Goal: Transaction & Acquisition: Download file/media

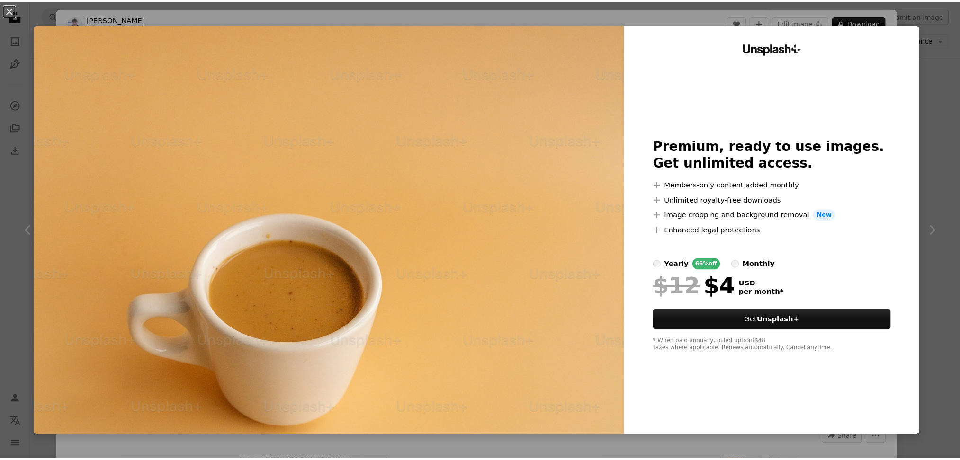
scroll to position [17229, 0]
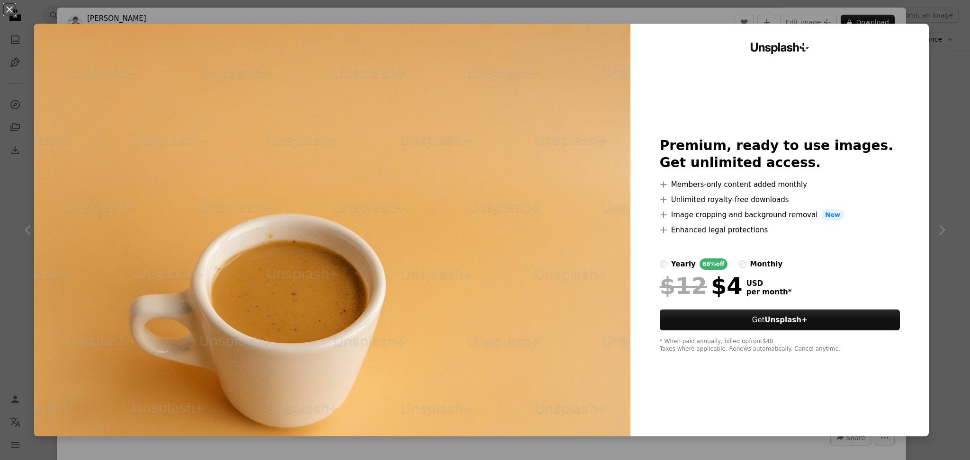
click at [931, 39] on div "An X shape Unsplash+ Premium, ready to use images. Get unlimited access. A plus…" at bounding box center [485, 230] width 970 height 460
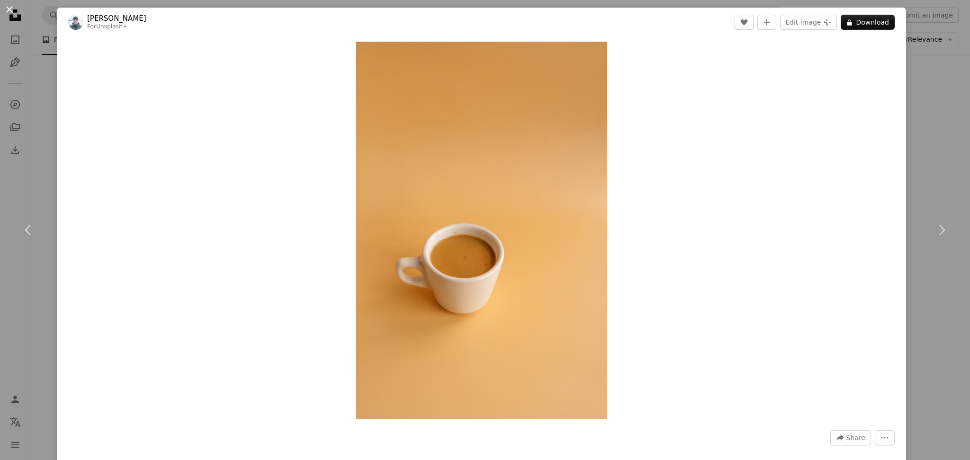
click at [9, 6] on button "An X shape" at bounding box center [9, 9] width 11 height 11
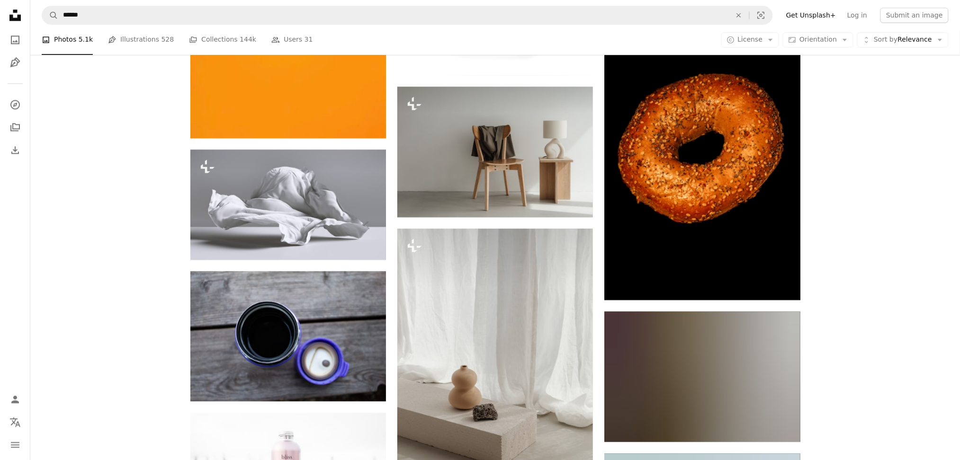
scroll to position [23123, 0]
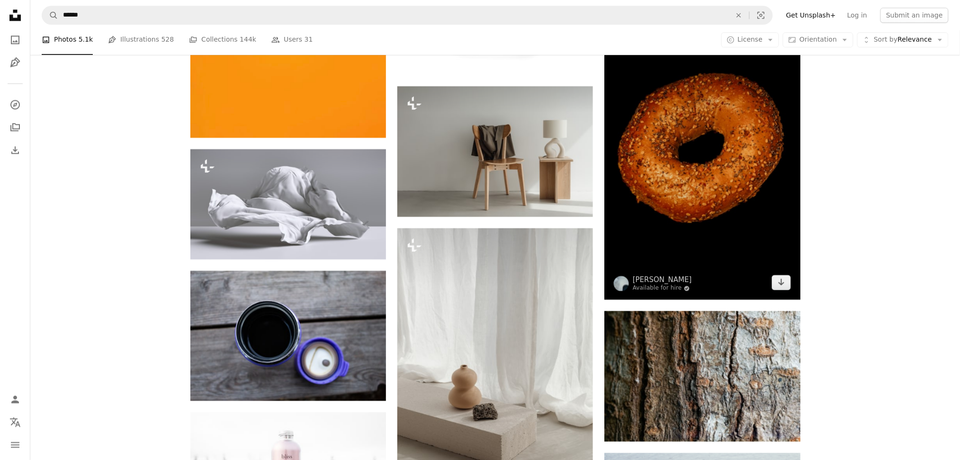
click at [706, 193] on img at bounding box center [702, 153] width 196 height 294
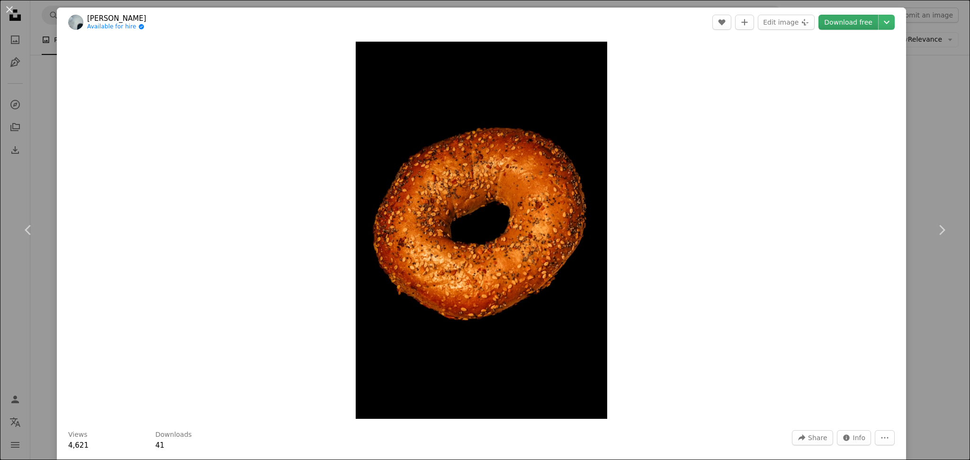
click at [858, 22] on link "Download free" at bounding box center [848, 22] width 60 height 15
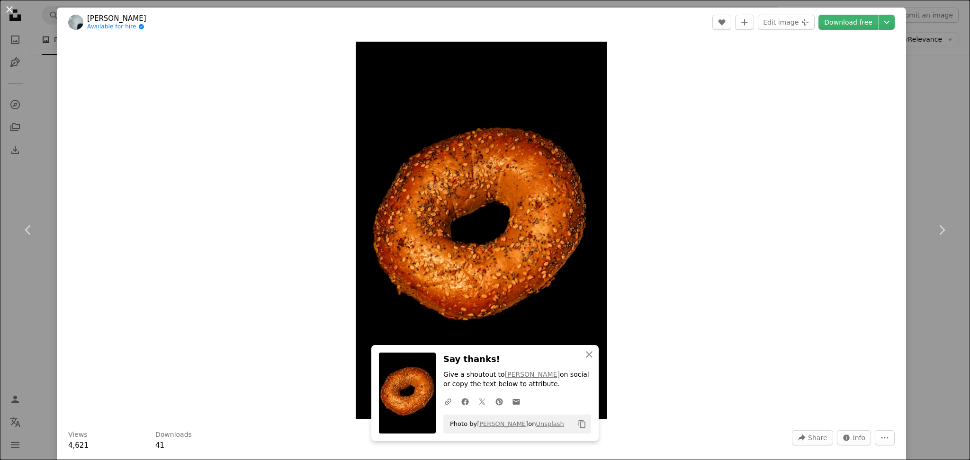
click at [9, 9] on button "An X shape" at bounding box center [9, 9] width 11 height 11
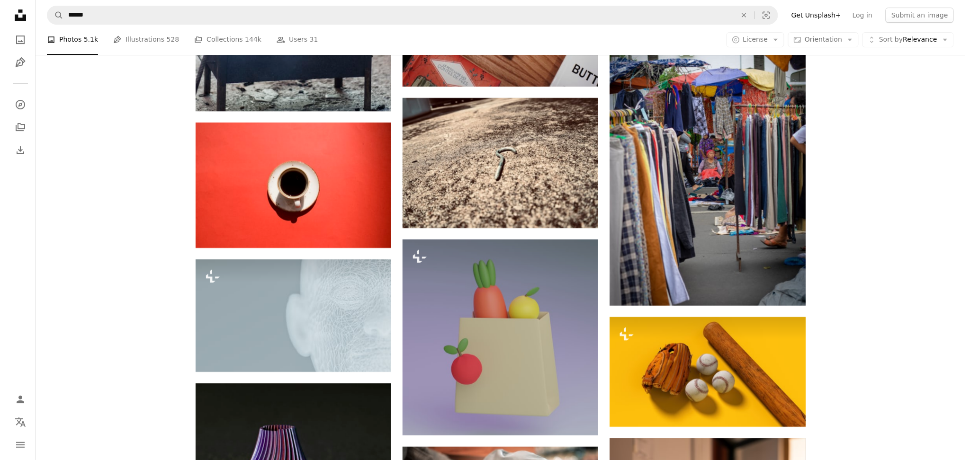
scroll to position [28681, 0]
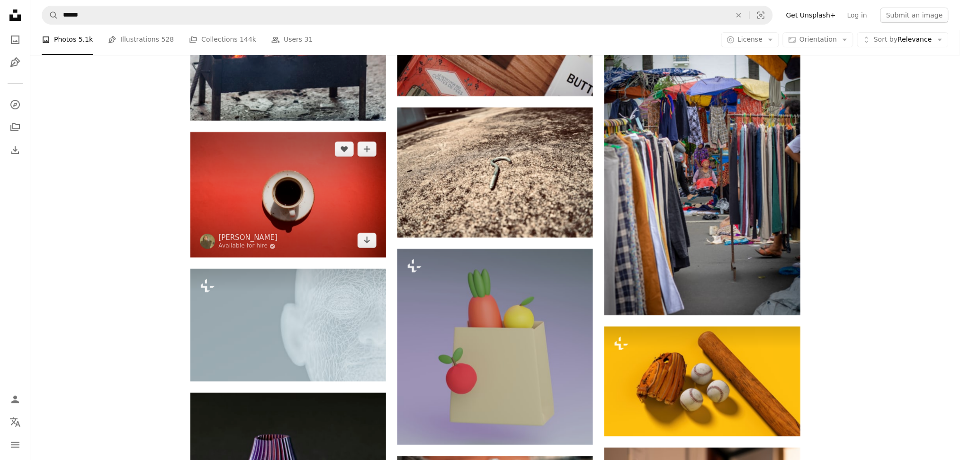
click at [323, 195] on img at bounding box center [288, 195] width 196 height 126
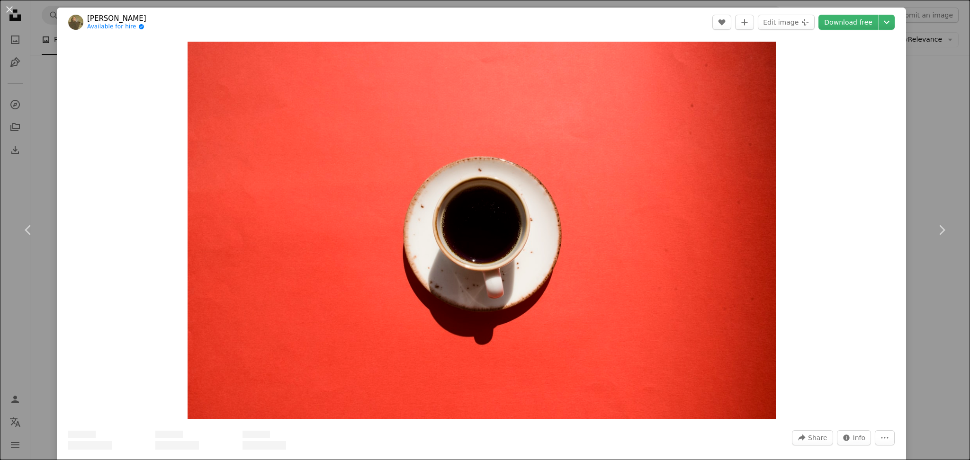
click at [323, 195] on img "Zoom in on this image" at bounding box center [482, 231] width 588 height 378
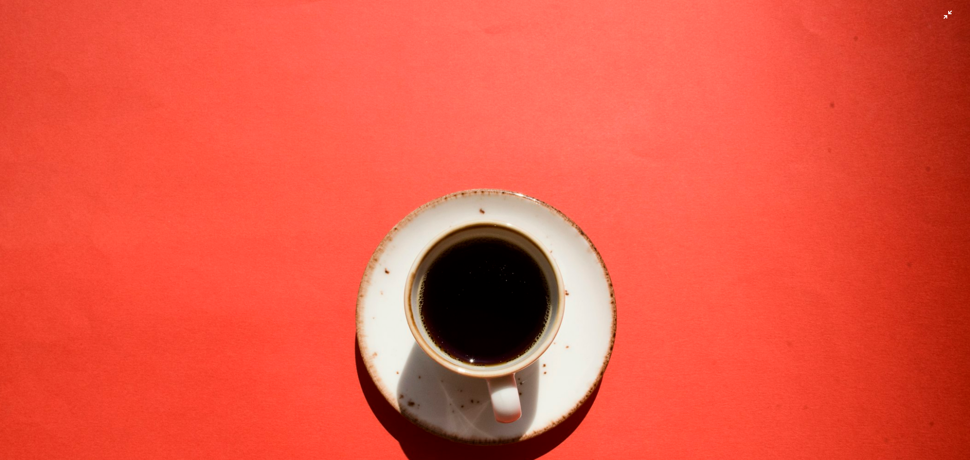
click at [742, 123] on img "Zoom out on this image" at bounding box center [485, 311] width 971 height 623
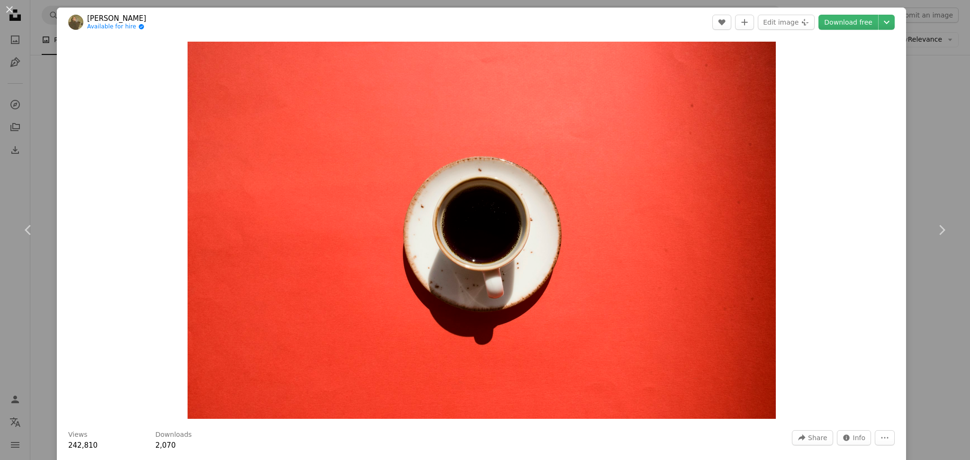
click at [742, 123] on img "Zoom in on this image" at bounding box center [482, 231] width 588 height 378
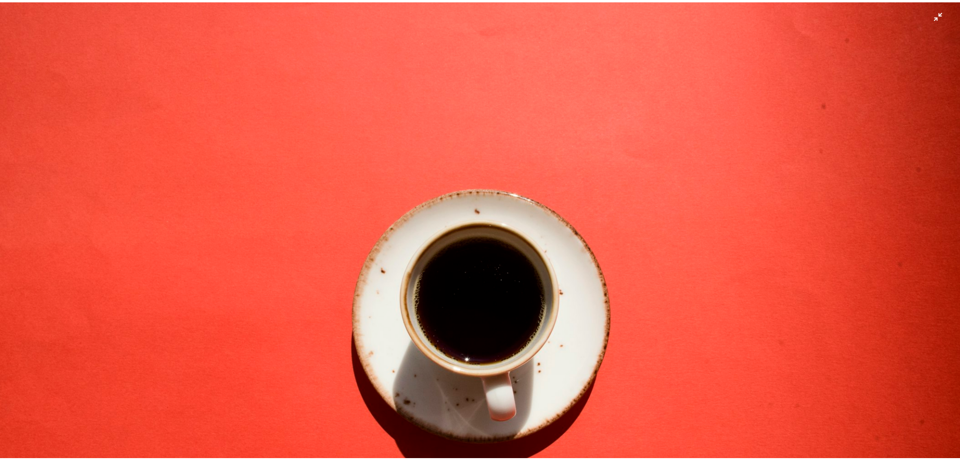
scroll to position [75, 0]
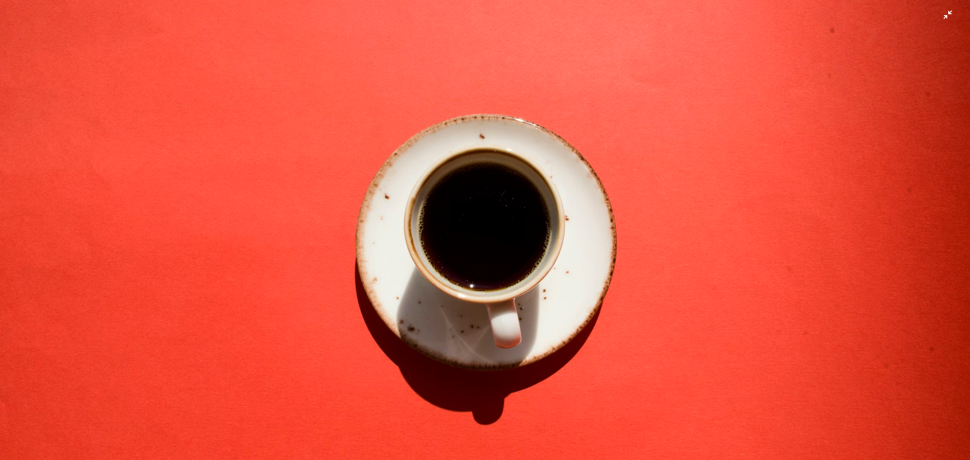
click at [760, 95] on img "Zoom out on this image" at bounding box center [485, 236] width 971 height 623
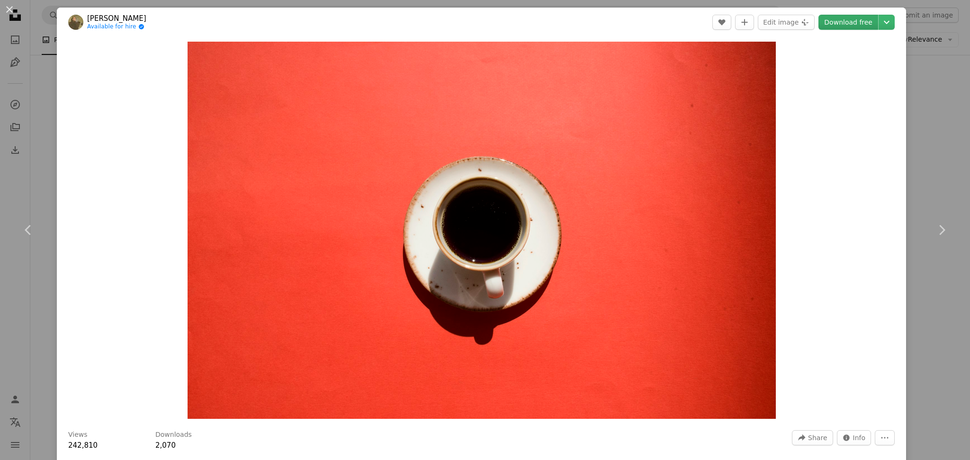
click at [836, 22] on link "Download free" at bounding box center [848, 22] width 60 height 15
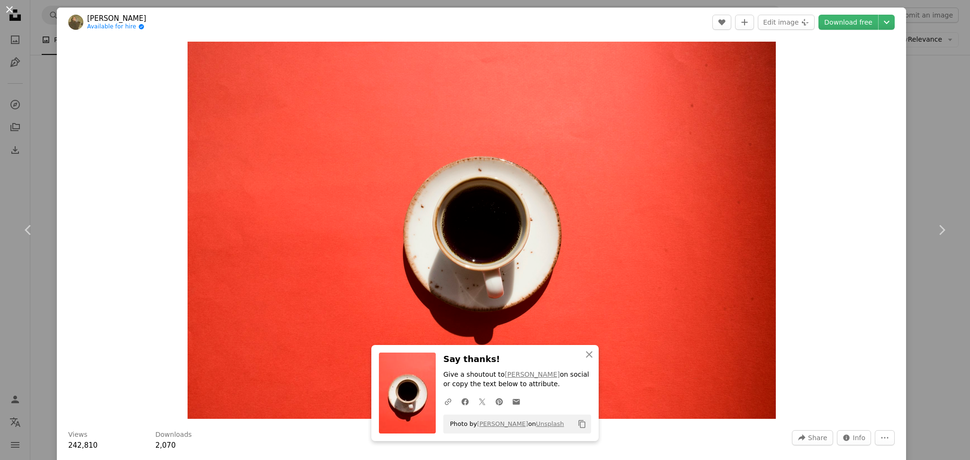
click at [9, 9] on button "An X shape" at bounding box center [9, 9] width 11 height 11
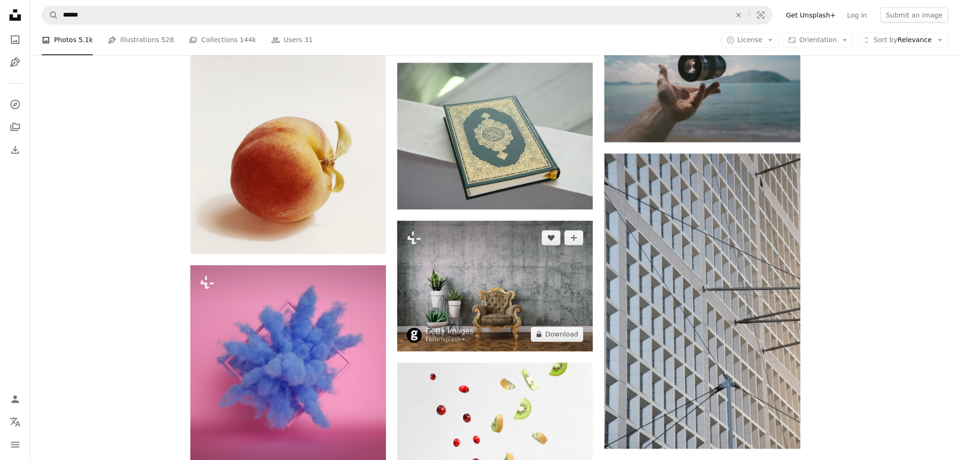
scroll to position [34407, 0]
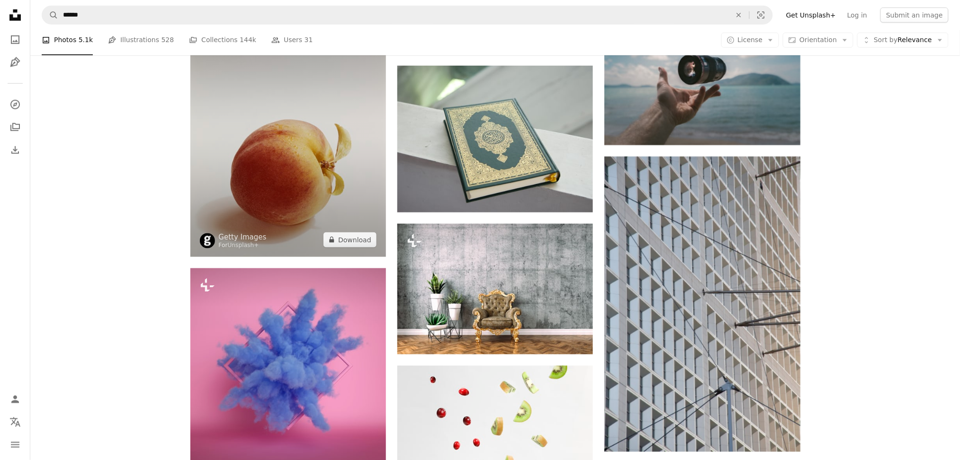
click at [342, 188] on img at bounding box center [288, 133] width 196 height 248
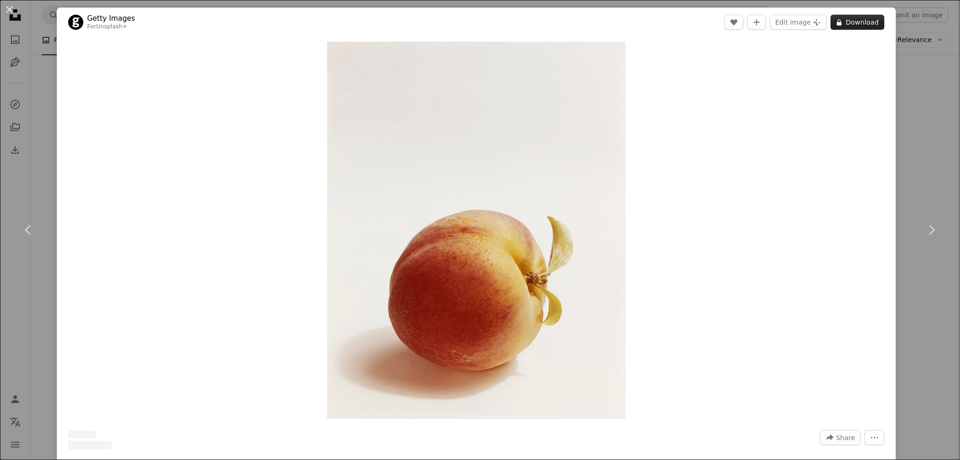
click at [857, 27] on button "A lock Download" at bounding box center [858, 22] width 54 height 15
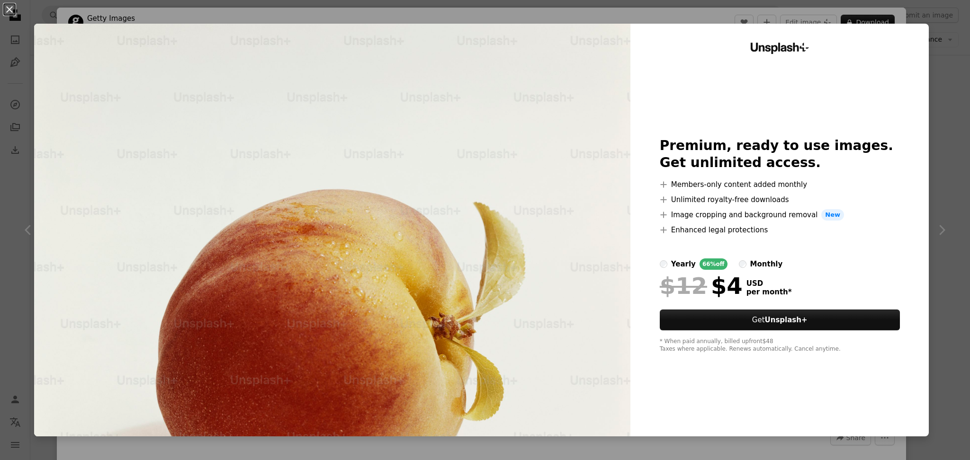
click at [949, 28] on div "An X shape Unsplash+ Premium, ready to use images. Get unlimited access. A plus…" at bounding box center [485, 230] width 970 height 460
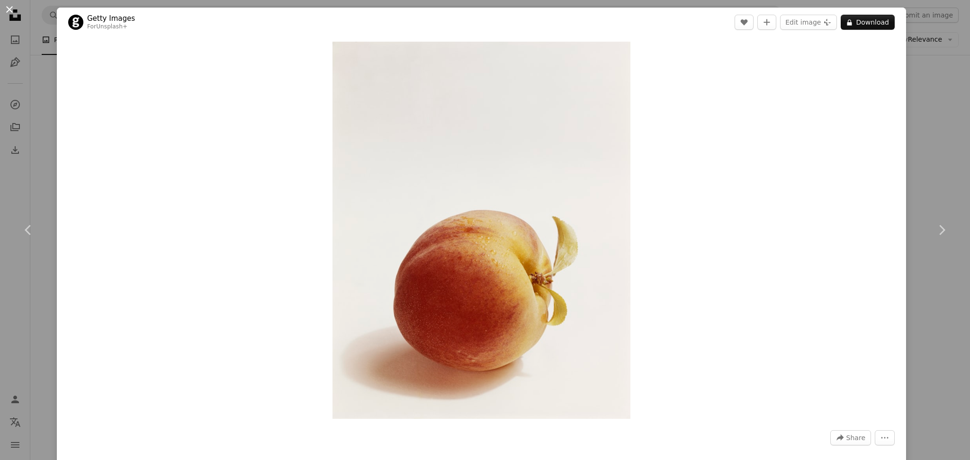
click at [5, 10] on button "An X shape" at bounding box center [9, 9] width 11 height 11
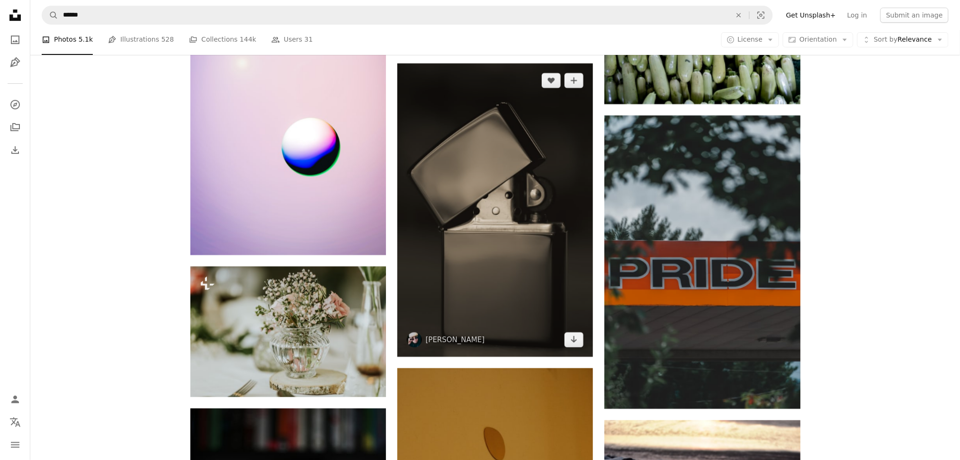
scroll to position [40975, 0]
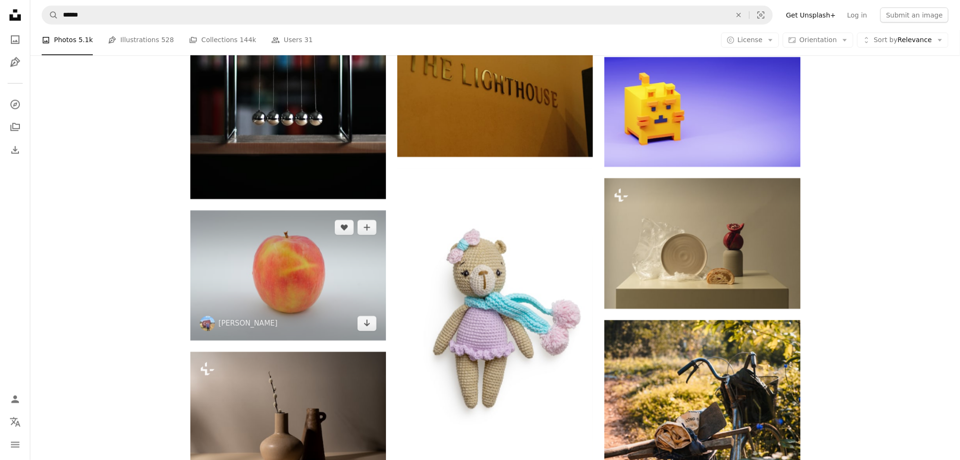
click at [325, 284] on img at bounding box center [288, 276] width 196 height 130
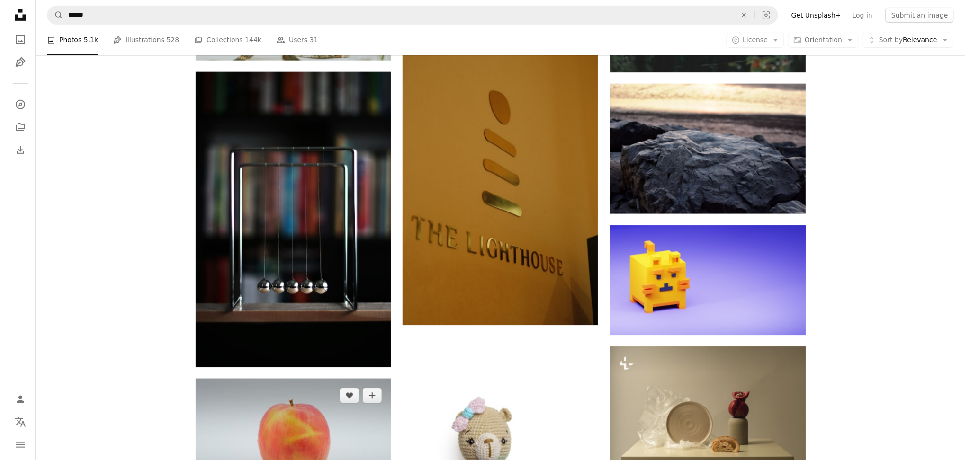
scroll to position [40807, 0]
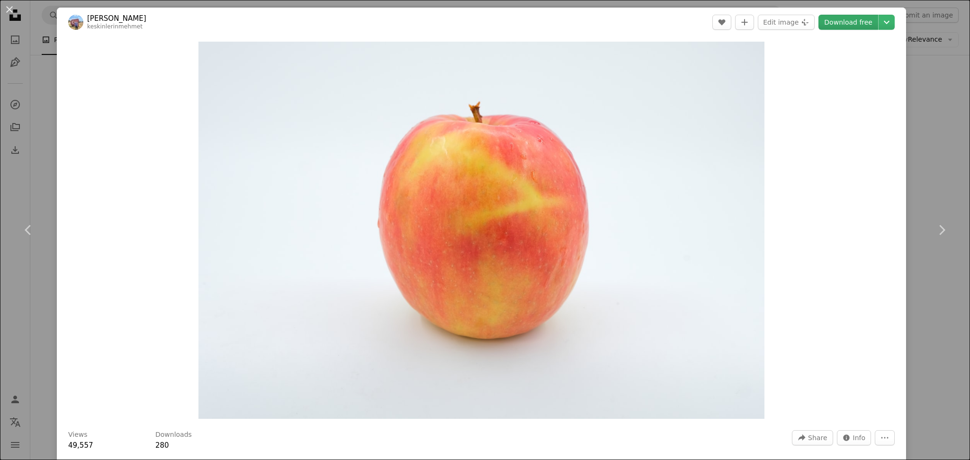
click at [841, 25] on link "Download free" at bounding box center [848, 22] width 60 height 15
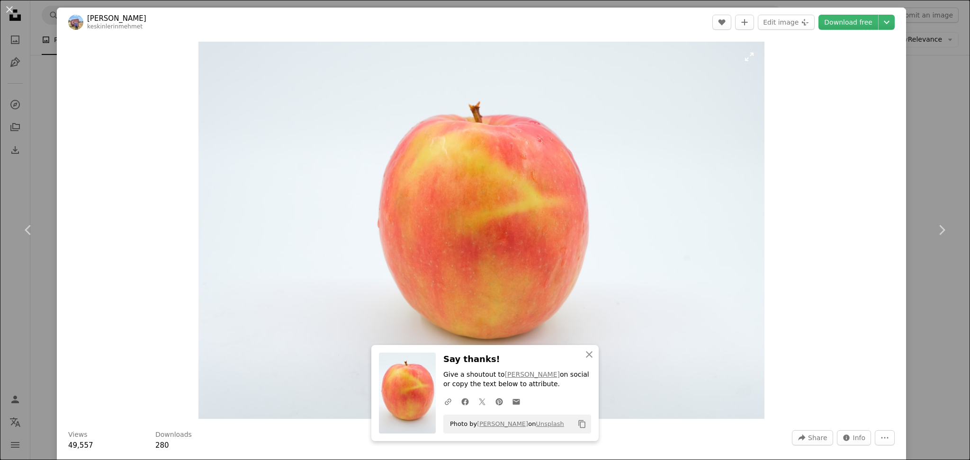
click at [670, 155] on img "Zoom in on this image" at bounding box center [481, 231] width 567 height 378
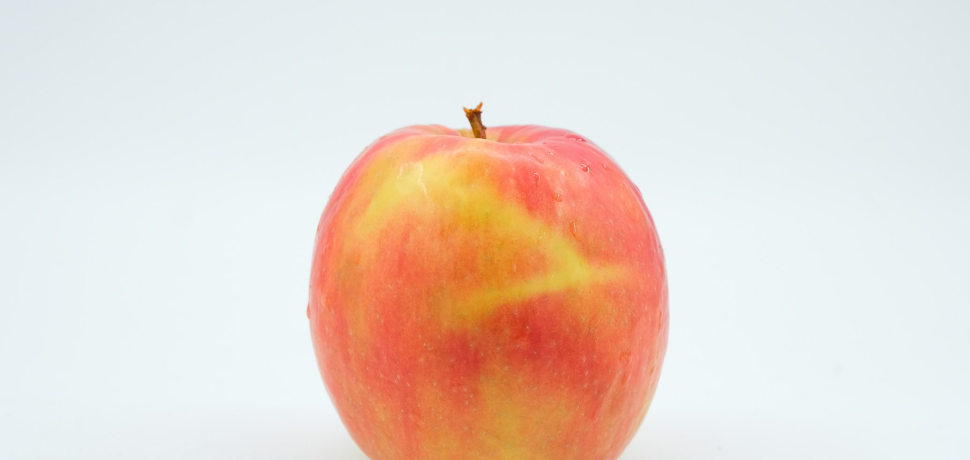
scroll to position [87, 0]
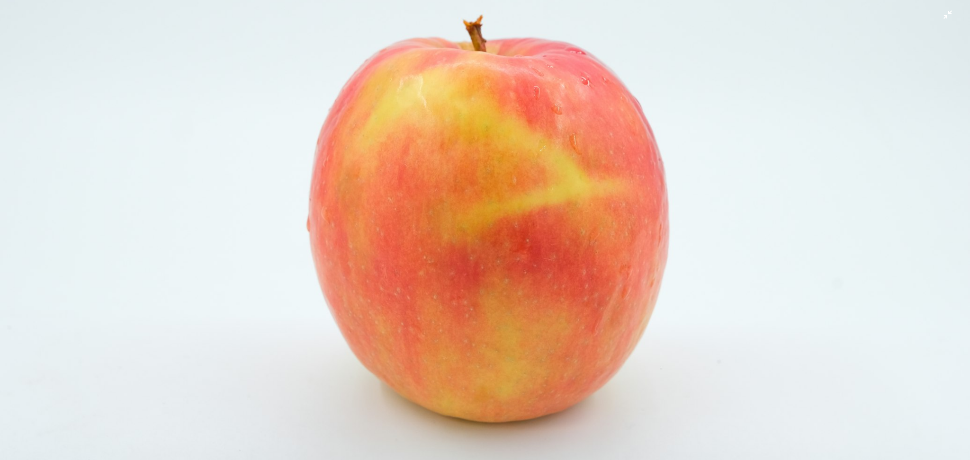
click at [669, 155] on img "Zoom out on this image" at bounding box center [485, 236] width 971 height 648
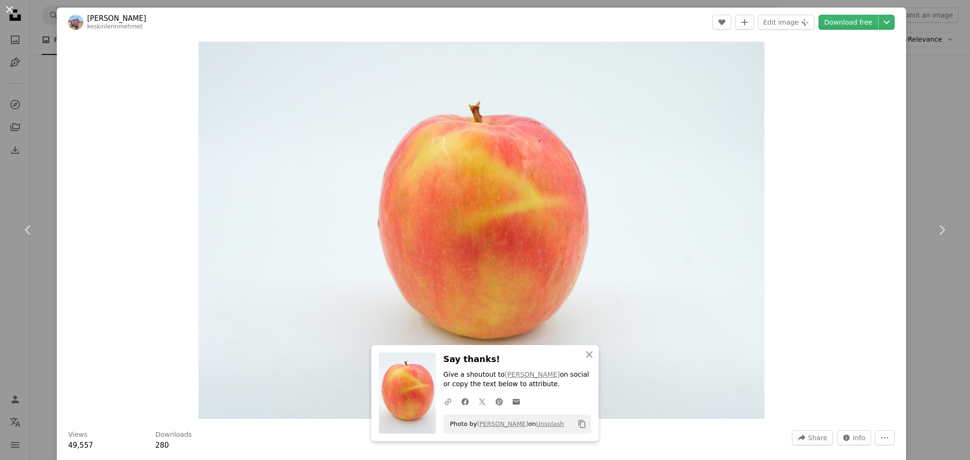
click at [8, 9] on button "An X shape" at bounding box center [9, 9] width 11 height 11
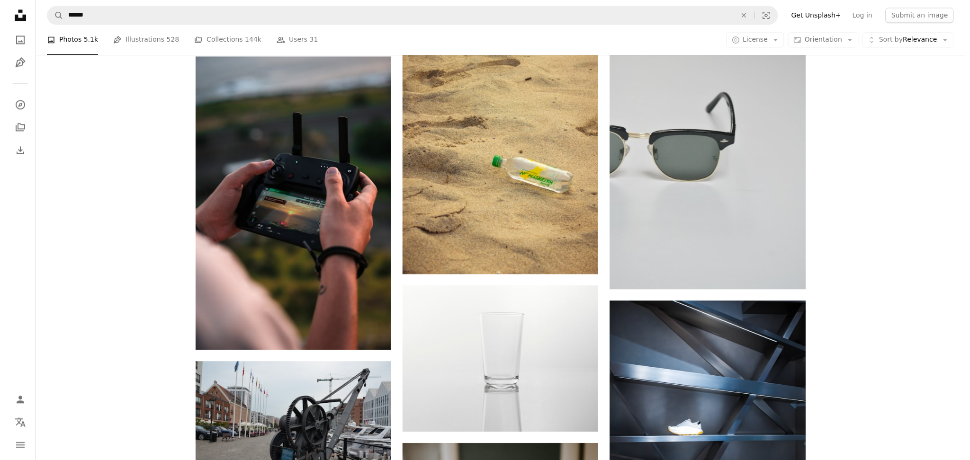
scroll to position [43822, 0]
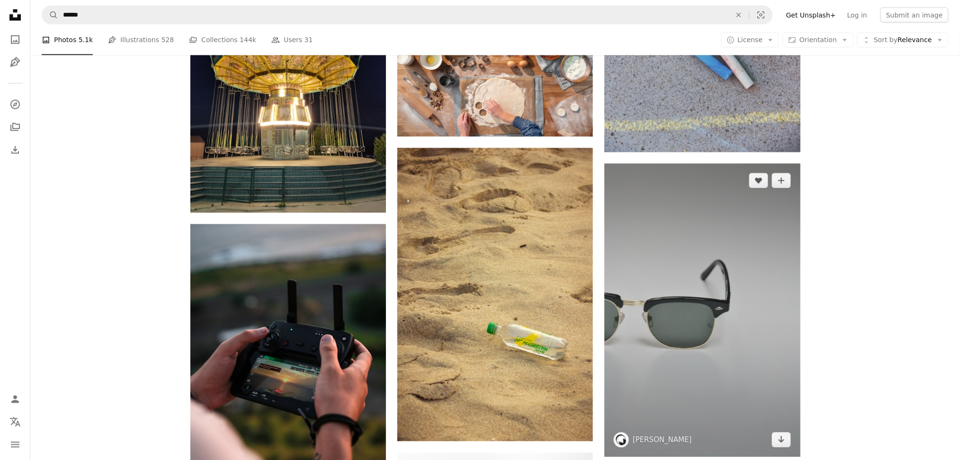
click at [715, 304] on img at bounding box center [702, 311] width 196 height 294
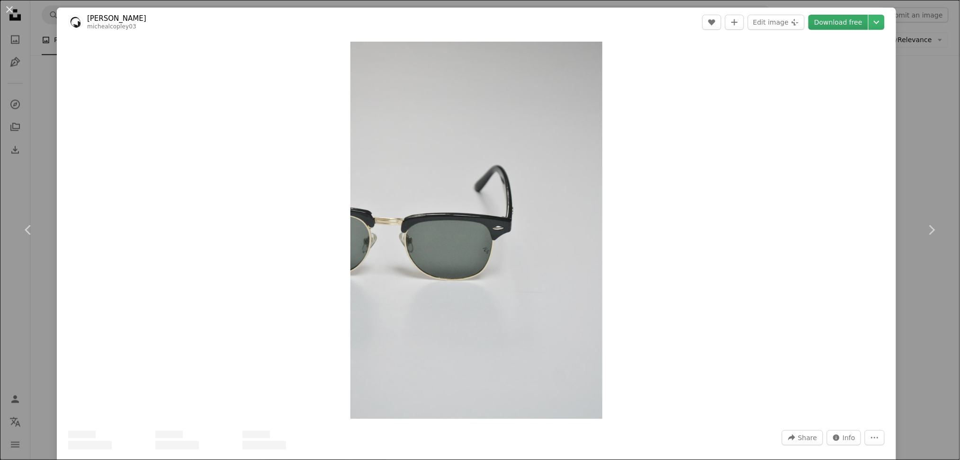
click at [831, 21] on link "Download free" at bounding box center [839, 22] width 60 height 15
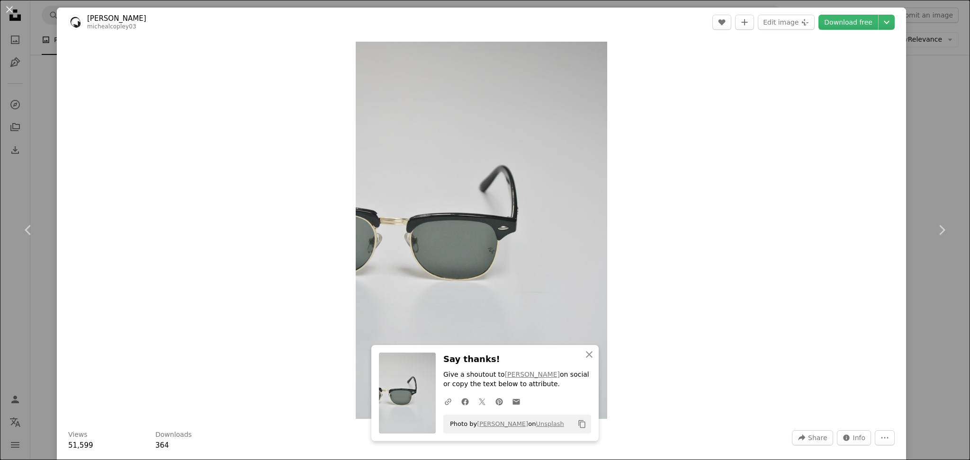
click at [675, 113] on div "Zoom in" at bounding box center [481, 230] width 849 height 387
